Goal: Task Accomplishment & Management: Use online tool/utility

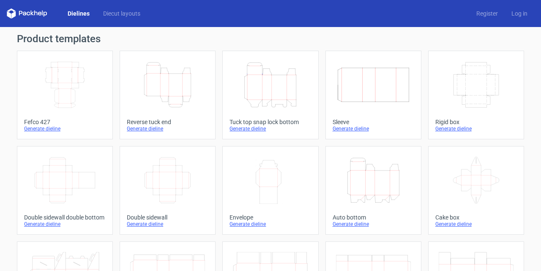
click at [66, 94] on icon "Width Depth Height" at bounding box center [64, 84] width 75 height 47
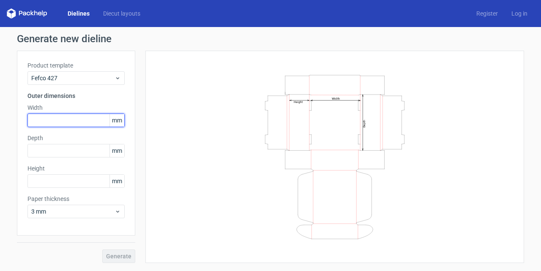
click at [49, 120] on input "text" at bounding box center [75, 121] width 97 height 14
type input "140"
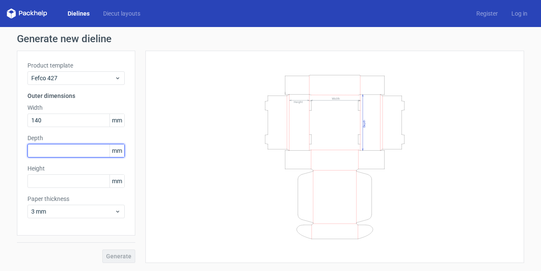
click at [44, 152] on input "text" at bounding box center [75, 151] width 97 height 14
type input "90"
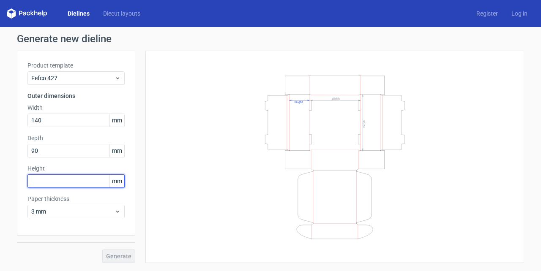
click at [37, 183] on input "text" at bounding box center [75, 182] width 97 height 14
type input "40"
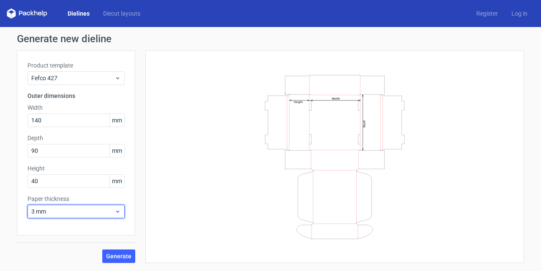
click at [96, 214] on span "3 mm" at bounding box center [72, 212] width 83 height 8
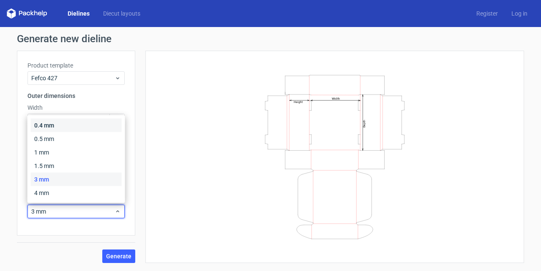
click at [67, 126] on div "0.4 mm" at bounding box center [76, 126] width 91 height 14
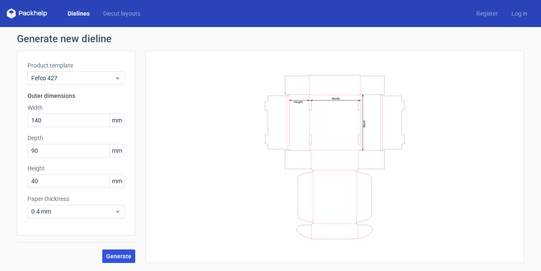
click at [115, 255] on span "Generate" at bounding box center [118, 257] width 25 height 6
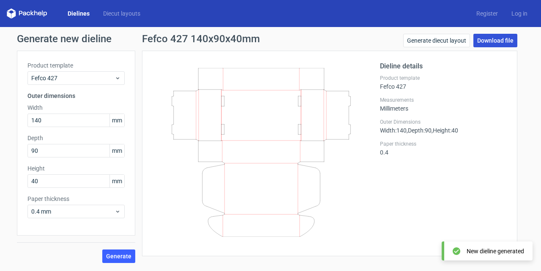
click at [501, 39] on link "Download file" at bounding box center [496, 41] width 44 height 14
